Goal: Task Accomplishment & Management: Complete application form

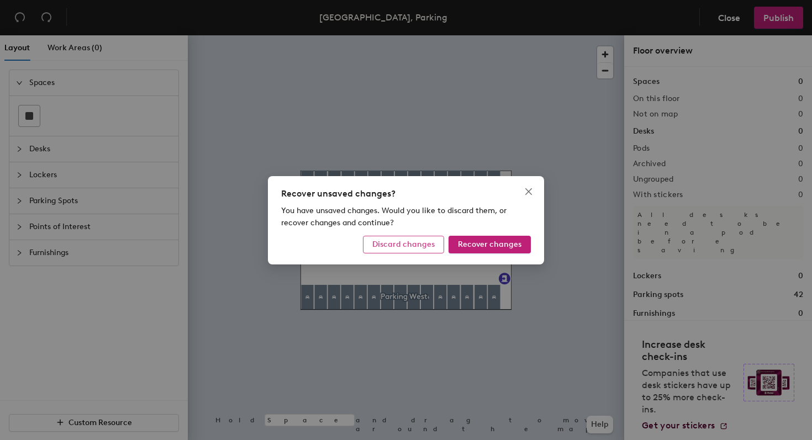
click at [435, 245] on span "Discard changes" at bounding box center [403, 244] width 62 height 9
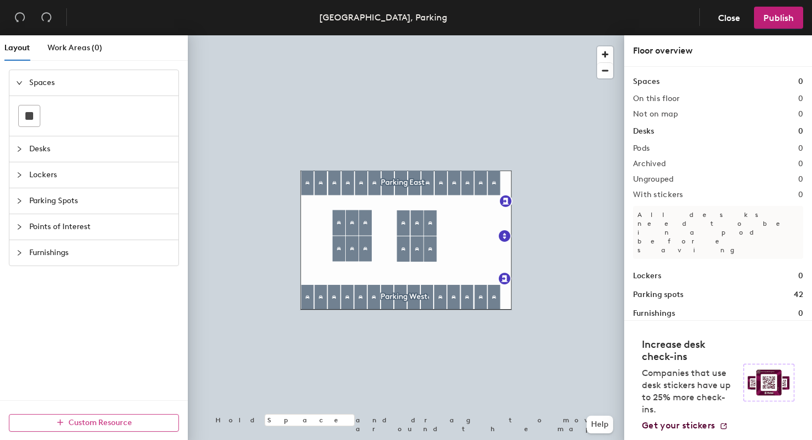
click at [90, 419] on span "Custom Resource" at bounding box center [99, 422] width 63 height 9
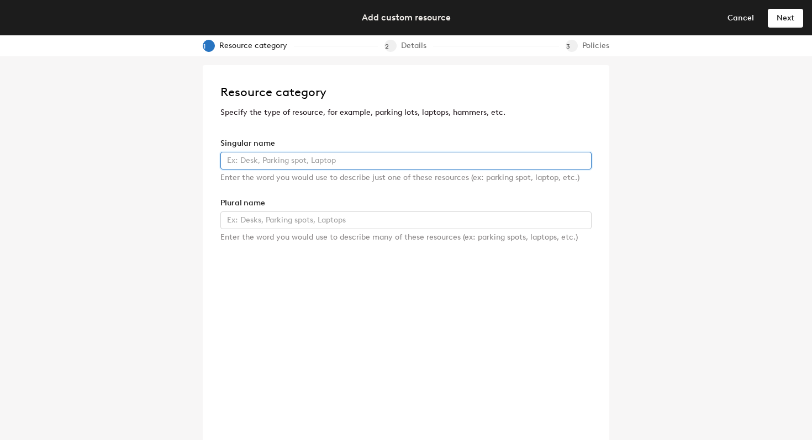
click at [268, 163] on input "text" at bounding box center [405, 161] width 371 height 18
click at [299, 165] on input "text" at bounding box center [405, 161] width 371 height 18
type input "Ford F-150"
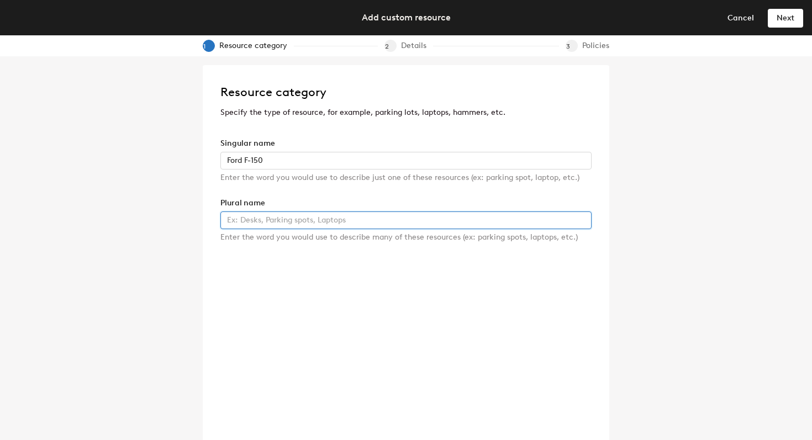
click at [342, 213] on input "text" at bounding box center [405, 220] width 371 height 18
type input "Trucks"
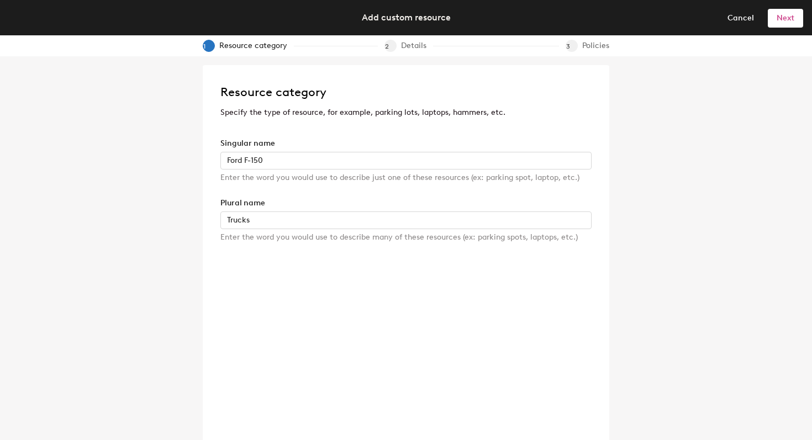
click at [795, 19] on button "Next" at bounding box center [784, 18] width 35 height 18
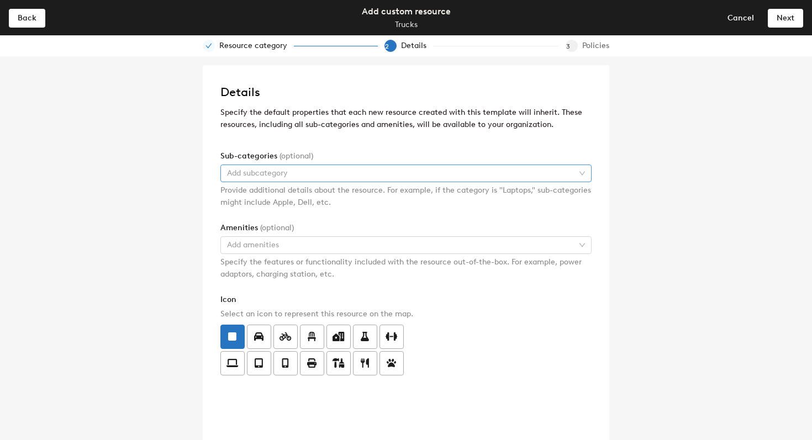
click at [342, 176] on div at bounding box center [400, 173] width 355 height 15
click at [320, 226] on div "Amenities (optional)" at bounding box center [405, 228] width 371 height 12
click at [319, 245] on div at bounding box center [400, 244] width 355 height 15
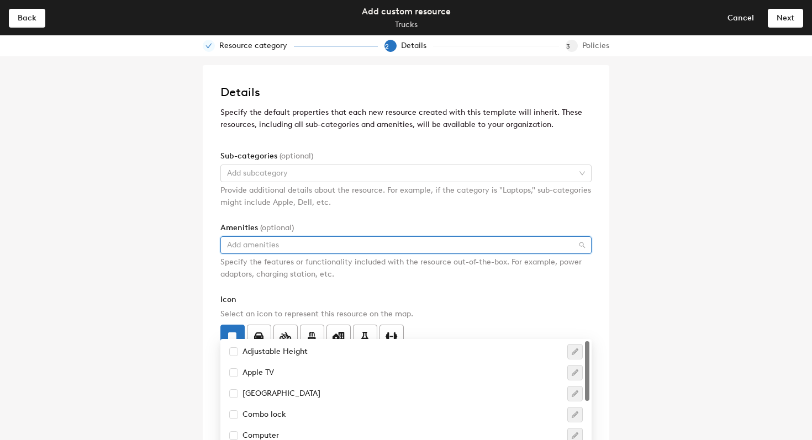
type input "Gas Card"
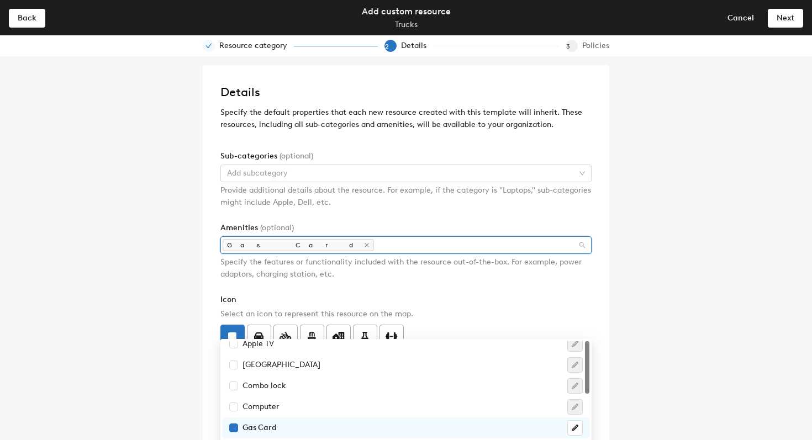
scroll to position [0, 0]
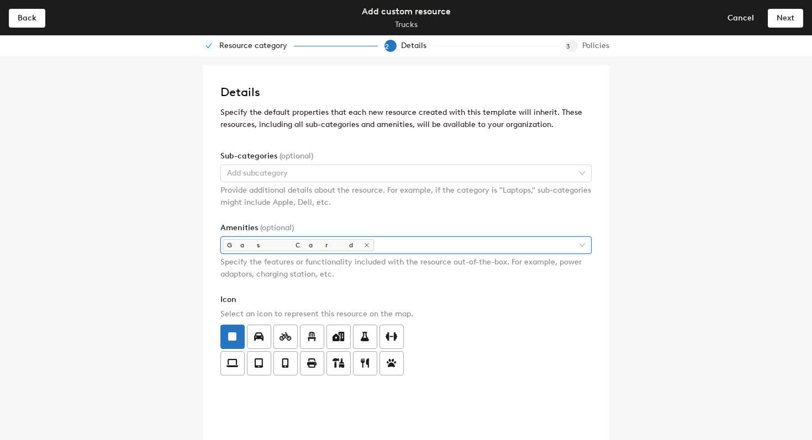
click at [672, 267] on div "Details Specify the default properties that each new resource created with this…" at bounding box center [406, 248] width 812 height 384
click at [266, 339] on label at bounding box center [259, 337] width 24 height 24
click at [247, 330] on input "radio" at bounding box center [247, 330] width 0 height 0
click at [796, 20] on button "Next" at bounding box center [784, 18] width 35 height 18
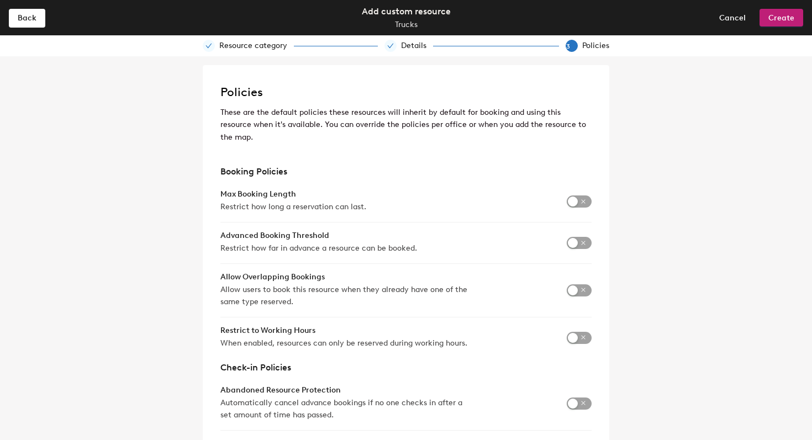
scroll to position [19, 0]
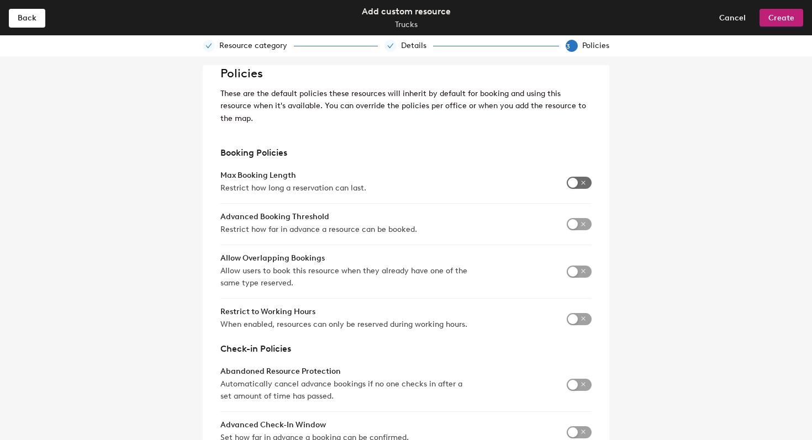
click at [578, 177] on span "button" at bounding box center [578, 183] width 25 height 12
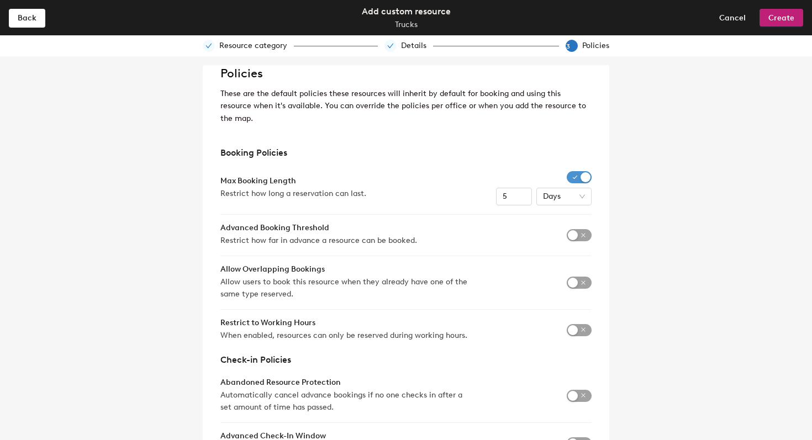
click at [581, 171] on span "button" at bounding box center [578, 177] width 25 height 12
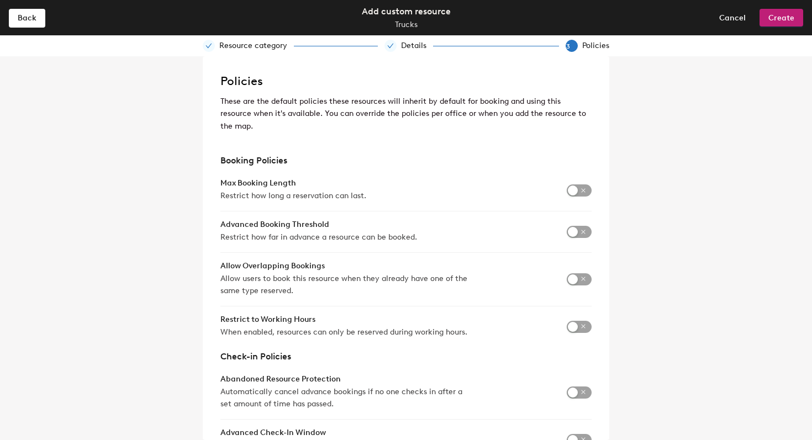
scroll to position [0, 0]
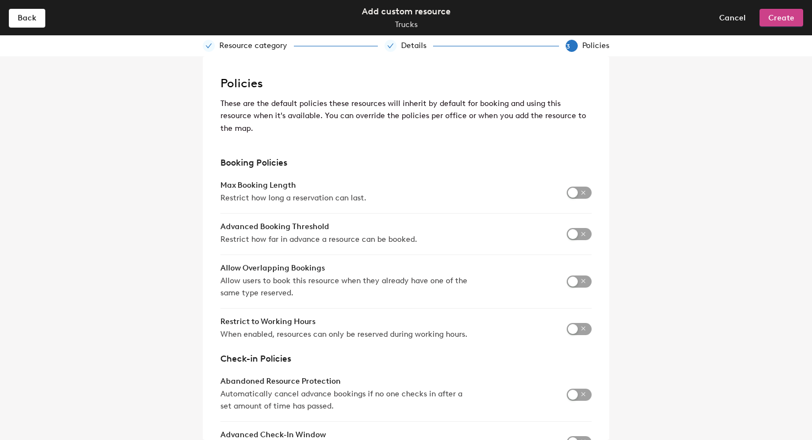
click at [791, 10] on button "Create" at bounding box center [781, 18] width 44 height 18
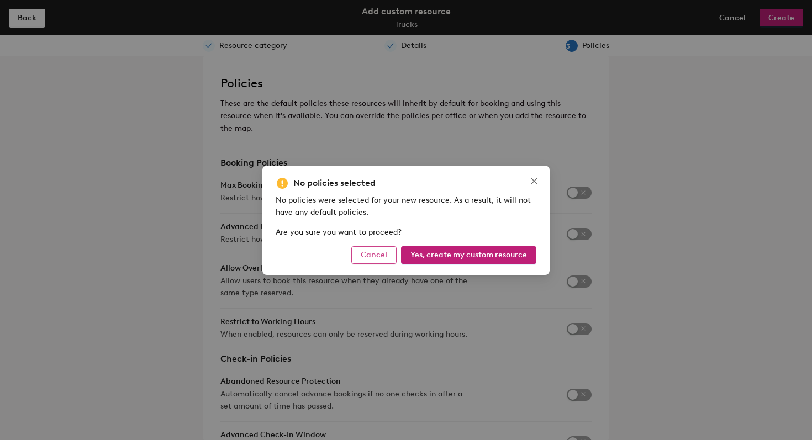
drag, startPoint x: 446, startPoint y: 250, endPoint x: 377, endPoint y: 256, distance: 69.3
click at [377, 256] on div "Cancel Yes, create my custom resource" at bounding box center [406, 255] width 261 height 18
click at [457, 254] on span "Yes, create my custom resource" at bounding box center [468, 254] width 116 height 9
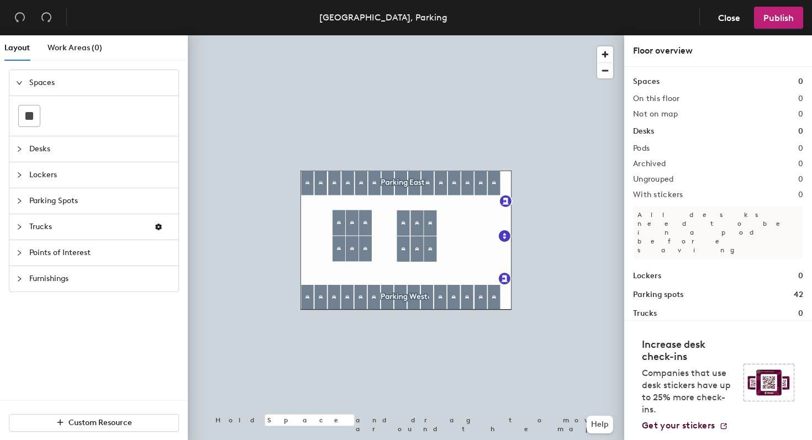
click at [22, 226] on icon "collapsed" at bounding box center [19, 227] width 7 height 7
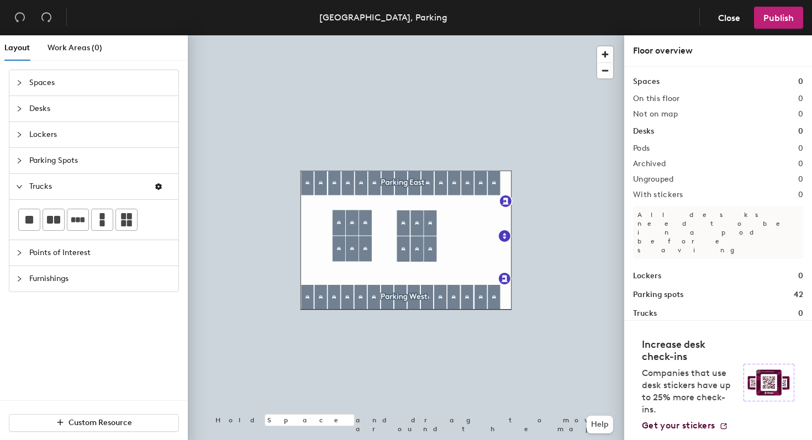
click at [473, 237] on div "Layout Work Areas (0) Spaces Desks Lockers Parking Spots Trucks Points of Inter…" at bounding box center [406, 239] width 812 height 409
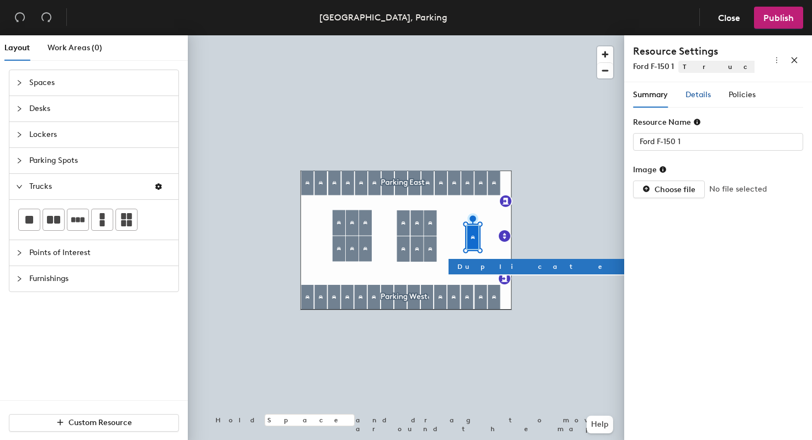
click at [701, 98] on span "Details" at bounding box center [697, 94] width 25 height 9
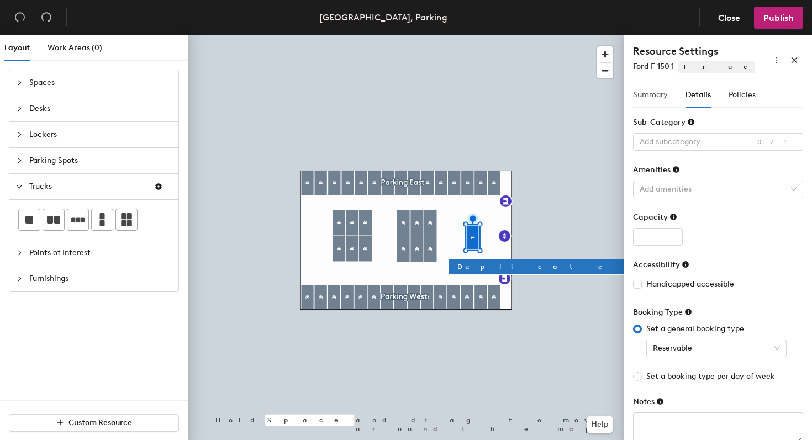
click at [640, 88] on div "Summary" at bounding box center [650, 94] width 35 height 25
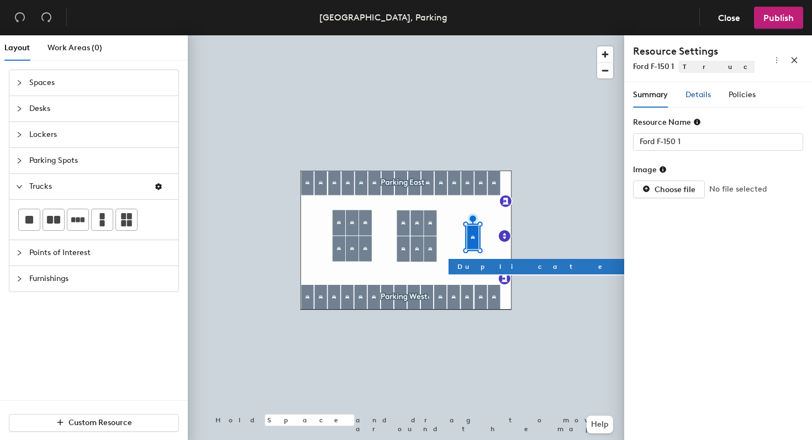
click at [694, 94] on span "Details" at bounding box center [697, 94] width 25 height 9
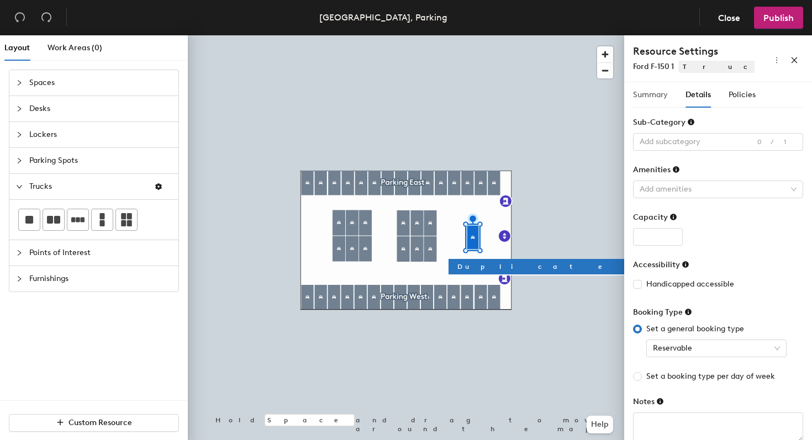
click at [645, 101] on div "Summary" at bounding box center [650, 94] width 35 height 25
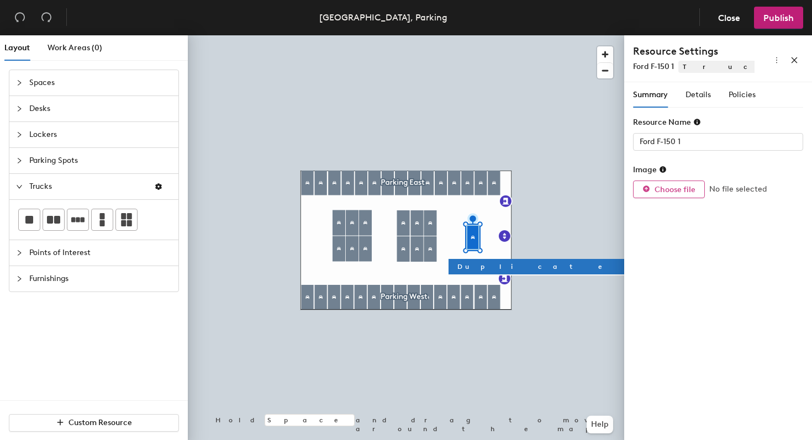
click at [649, 192] on icon "button" at bounding box center [646, 189] width 8 height 8
click at [662, 183] on button "Choose file" at bounding box center [669, 190] width 72 height 18
click at [702, 98] on span "Details" at bounding box center [697, 94] width 25 height 9
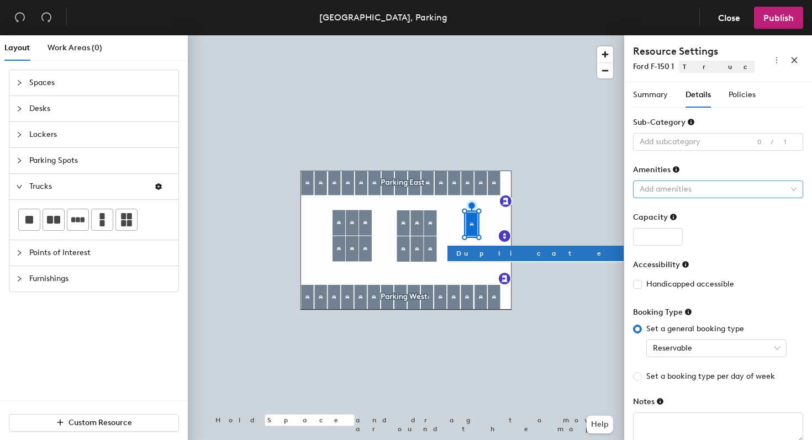
click at [661, 189] on div at bounding box center [712, 189] width 154 height 15
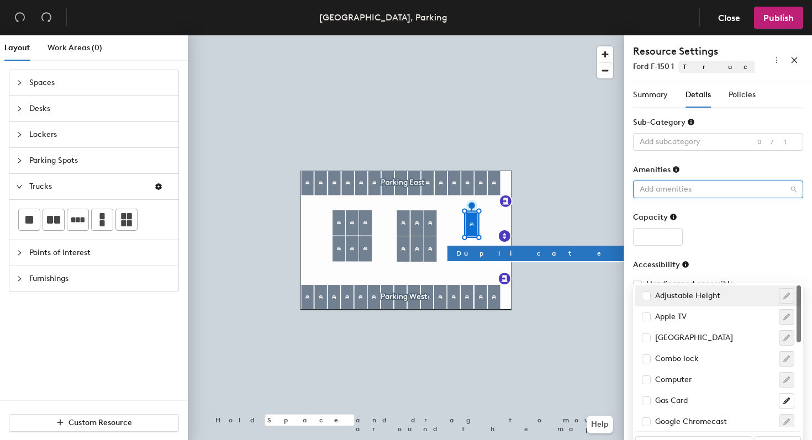
click at [728, 189] on div at bounding box center [712, 189] width 154 height 15
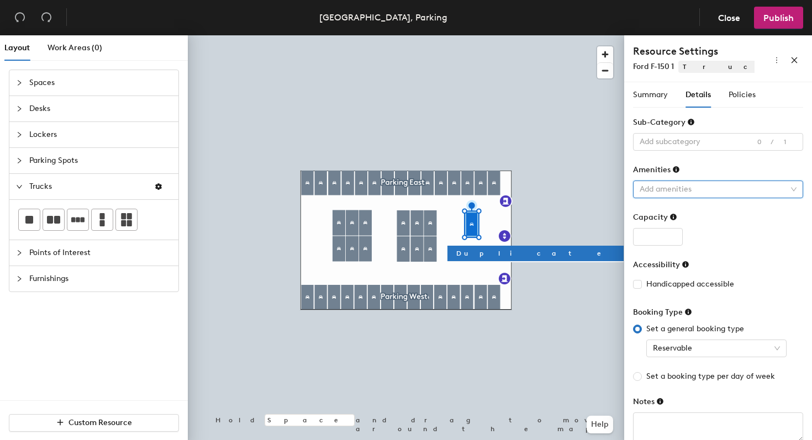
click at [706, 182] on div at bounding box center [712, 189] width 154 height 15
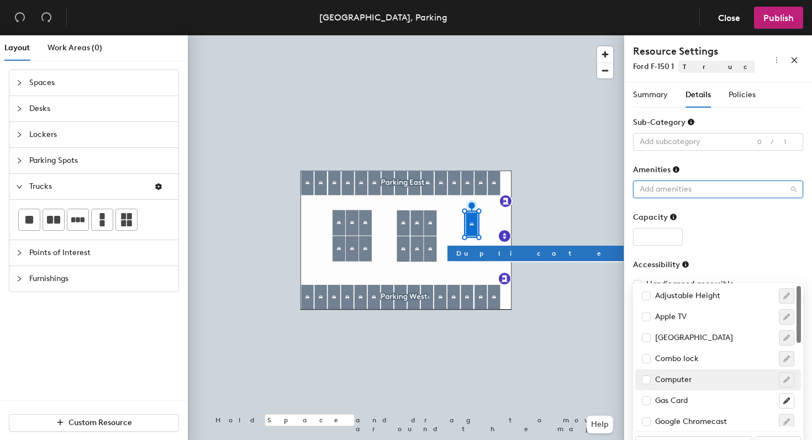
scroll to position [28, 0]
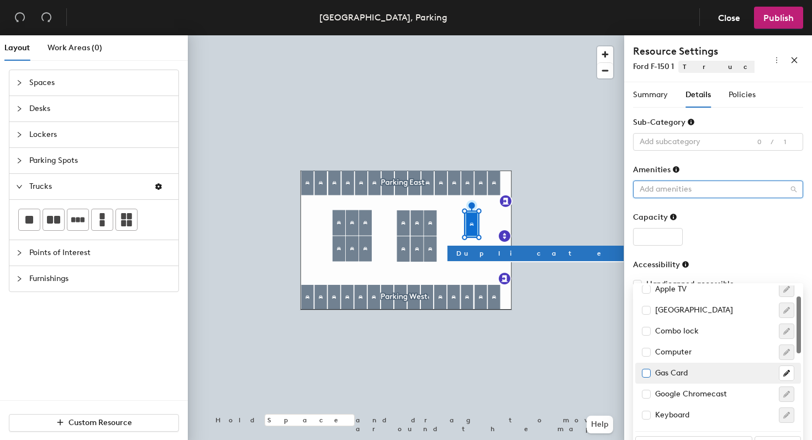
click at [645, 369] on input "checkbox" at bounding box center [646, 373] width 8 height 8
checkbox input "true"
click at [744, 150] on div "Add subcategory" at bounding box center [718, 142] width 170 height 18
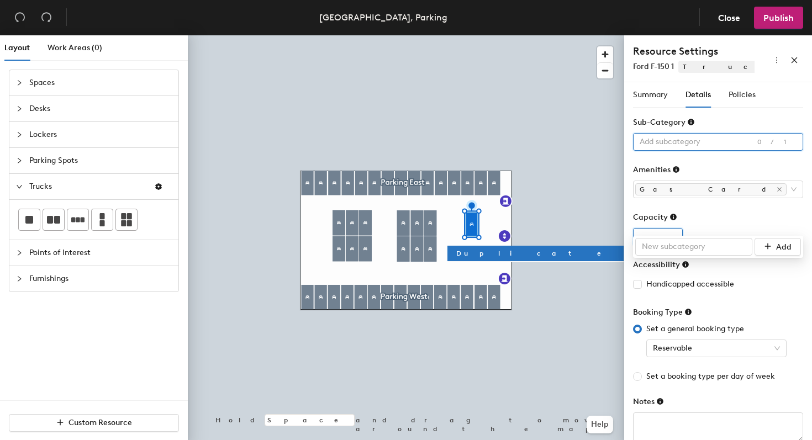
click at [668, 236] on input "1" at bounding box center [658, 237] width 50 height 18
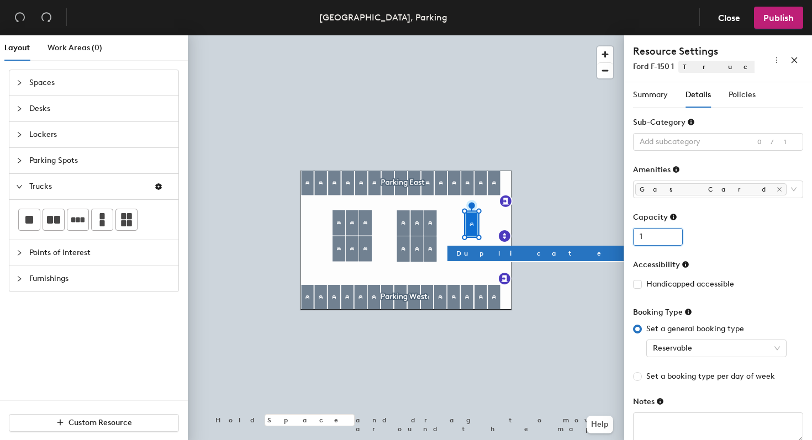
click at [669, 235] on input "2" at bounding box center [658, 237] width 50 height 18
click at [669, 235] on input "3" at bounding box center [658, 237] width 50 height 18
click at [674, 233] on input "4" at bounding box center [658, 237] width 50 height 18
click at [674, 233] on input "5" at bounding box center [658, 237] width 50 height 18
click at [674, 233] on input "6" at bounding box center [658, 237] width 50 height 18
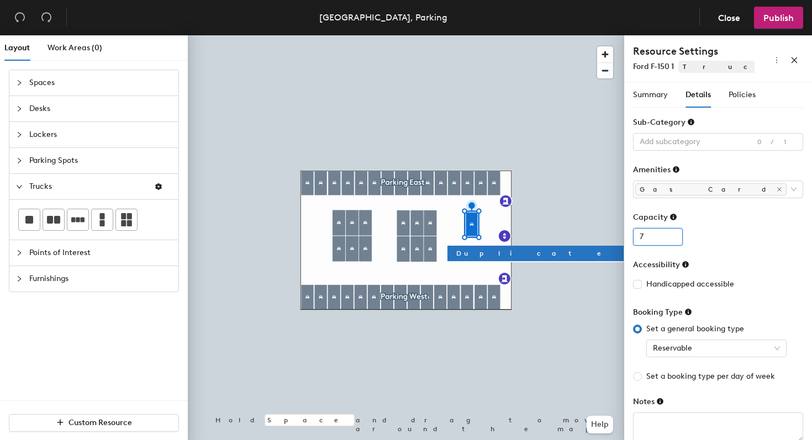
click at [672, 232] on input "7" at bounding box center [658, 237] width 50 height 18
type input "6"
click at [672, 240] on input "6" at bounding box center [658, 237] width 50 height 18
click at [705, 248] on form "Sub-Category Add subcategory 0/1 Amenities Gas Card Capacity 6 Accessibility Ha…" at bounding box center [718, 279] width 170 height 326
click at [657, 245] on input "6" at bounding box center [658, 237] width 50 height 18
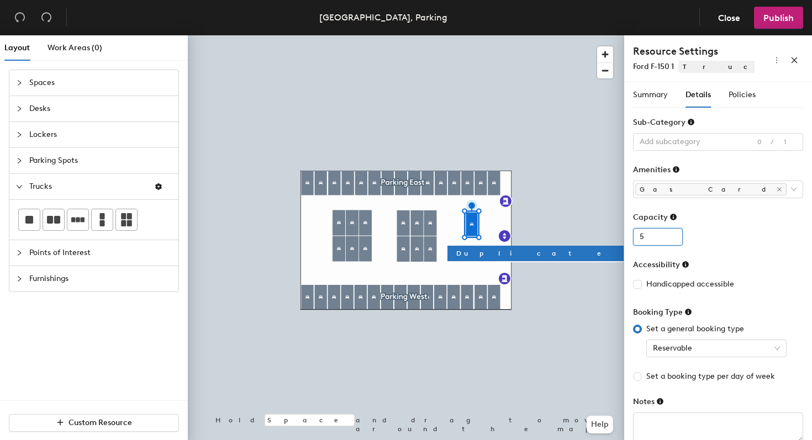
type input "5"
click at [732, 246] on form "Sub-Category Add subcategory 0/1 Amenities Gas Card Capacity 5 Accessibility Ha…" at bounding box center [718, 279] width 170 height 326
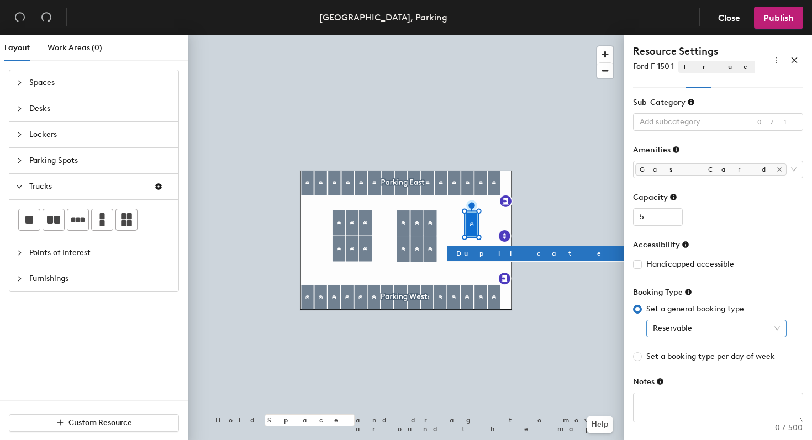
click at [684, 327] on span "Reservable" at bounding box center [716, 328] width 127 height 17
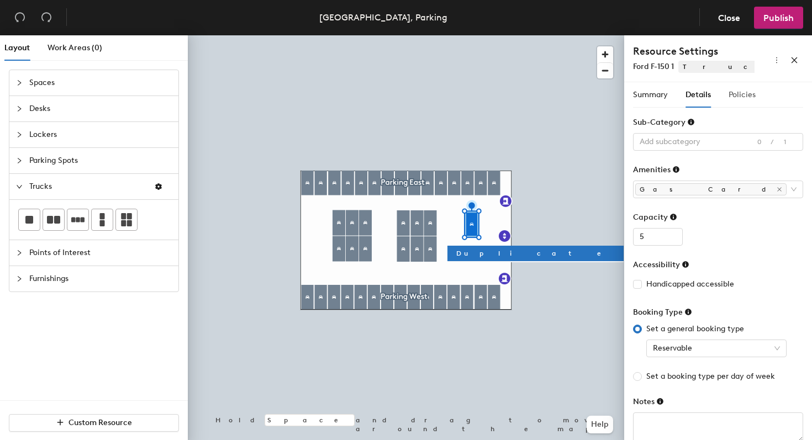
click at [742, 87] on div "Policies" at bounding box center [741, 94] width 27 height 25
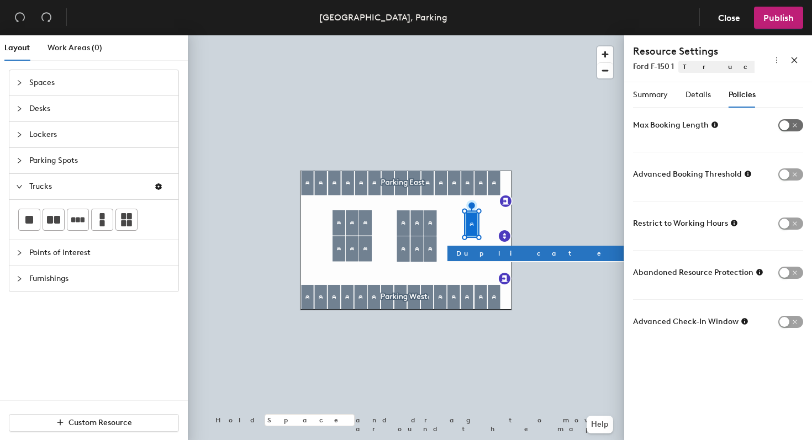
click at [786, 126] on span "button" at bounding box center [790, 125] width 25 height 12
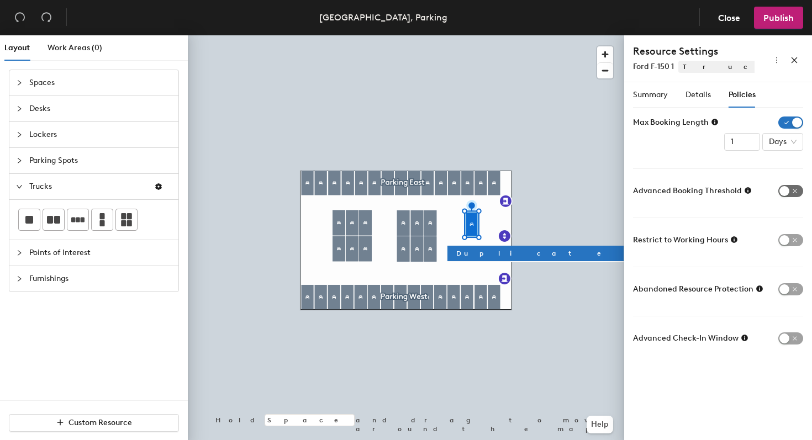
click at [788, 187] on span "button" at bounding box center [790, 191] width 25 height 12
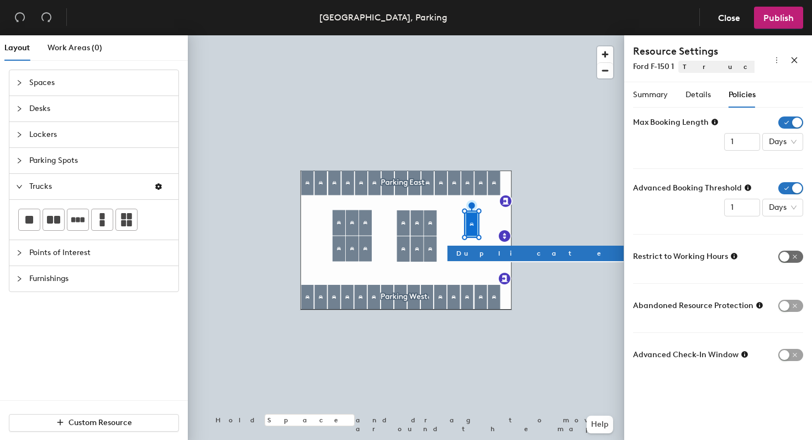
click at [784, 256] on span "button" at bounding box center [790, 257] width 25 height 12
click at [785, 303] on span "button" at bounding box center [790, 306] width 25 height 12
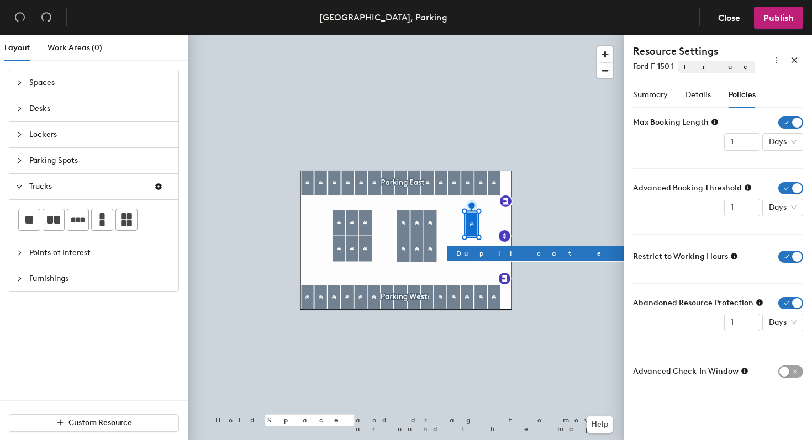
click at [741, 372] on icon at bounding box center [744, 371] width 7 height 7
click at [741, 373] on icon at bounding box center [744, 371] width 7 height 7
click at [785, 372] on span "button" at bounding box center [790, 372] width 25 height 12
click at [755, 151] on input "1" at bounding box center [742, 142] width 36 height 18
click at [780, 388] on span "Days" at bounding box center [783, 388] width 28 height 17
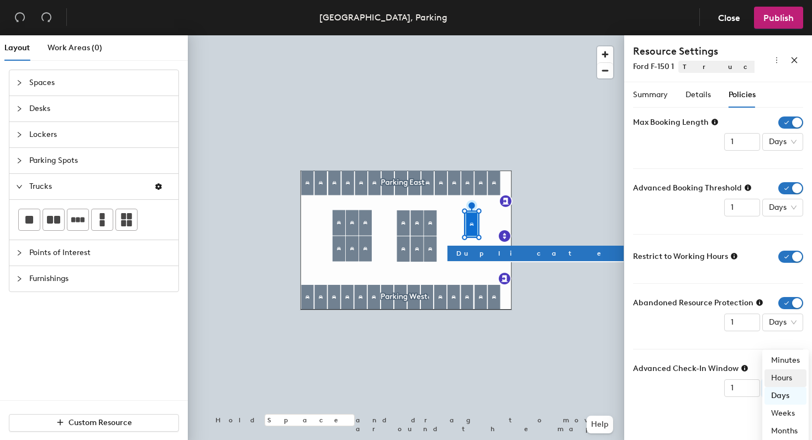
click at [778, 372] on div "Hours" at bounding box center [785, 378] width 29 height 12
click at [726, 421] on div "Summary Details Policies Resource Name Ford F-150 1 Image Choose file No file s…" at bounding box center [718, 263] width 188 height 362
click at [778, 326] on span "Days" at bounding box center [783, 322] width 28 height 17
click at [787, 306] on div "Hours" at bounding box center [785, 312] width 29 height 12
click at [687, 339] on form "Max Booking Length 1 Days Advanced Booking Threshold 1 Days Restrict to Working…" at bounding box center [718, 256] width 170 height 280
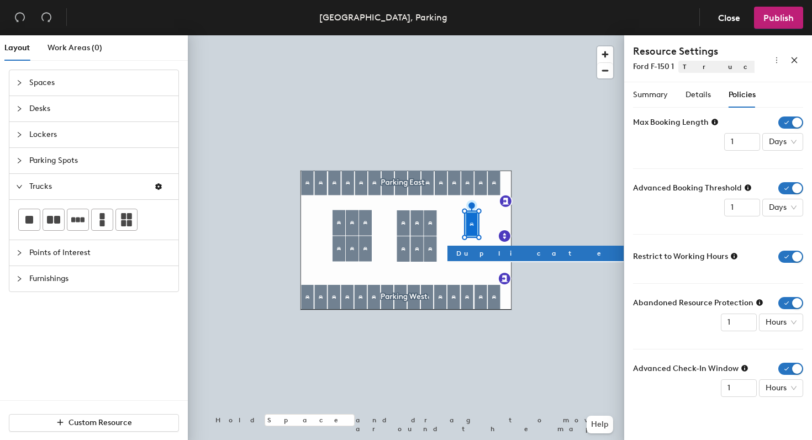
click at [685, 291] on form "Max Booking Length 1 Days Advanced Booking Threshold 1 Days Restrict to Working…" at bounding box center [718, 256] width 170 height 280
click at [657, 92] on span "Summary" at bounding box center [650, 94] width 35 height 9
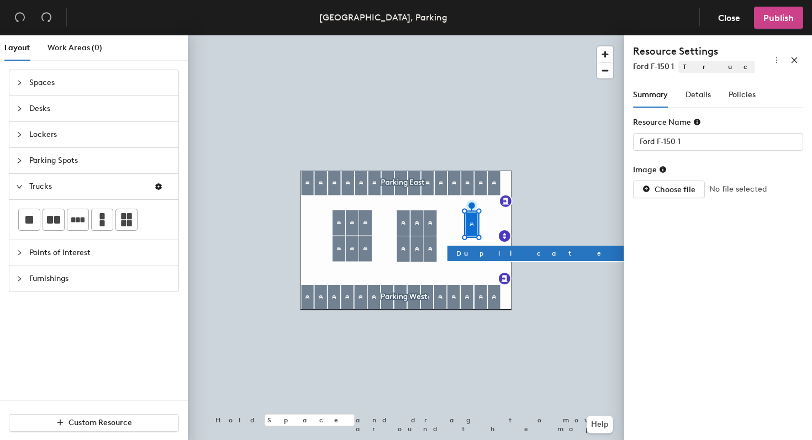
click at [775, 25] on button "Publish" at bounding box center [778, 18] width 49 height 22
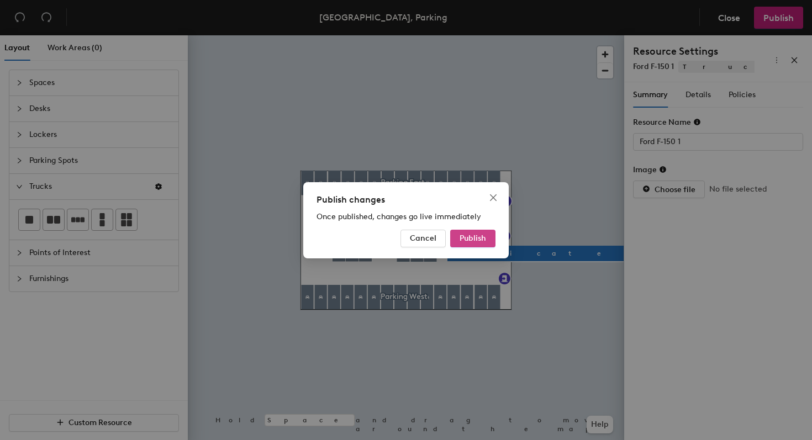
click at [484, 234] on span "Publish" at bounding box center [472, 238] width 27 height 9
